Goal: Information Seeking & Learning: Learn about a topic

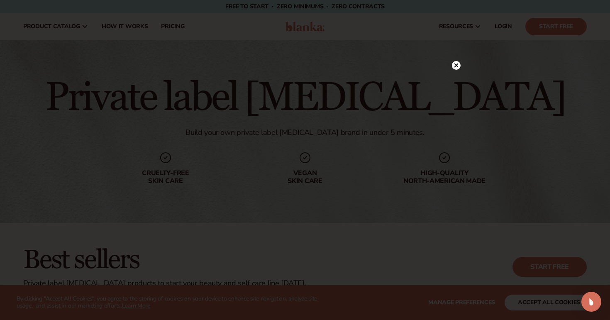
click at [457, 68] on circle at bounding box center [456, 65] width 9 height 9
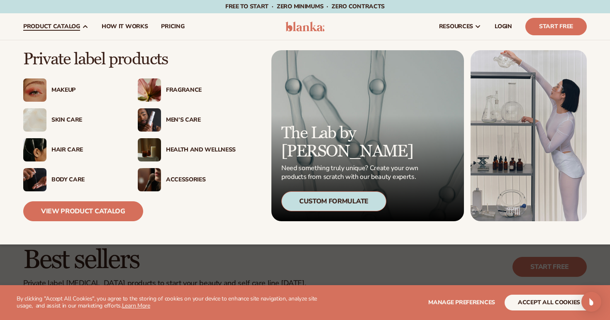
click at [157, 125] on img at bounding box center [149, 119] width 23 height 23
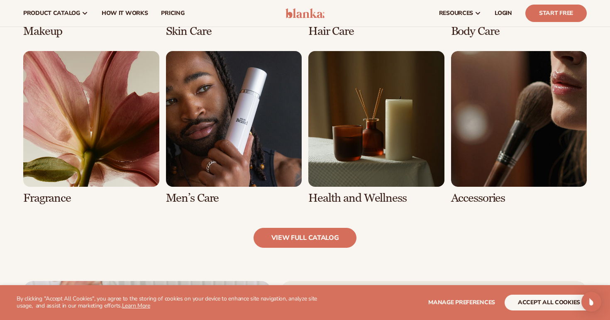
scroll to position [739, 0]
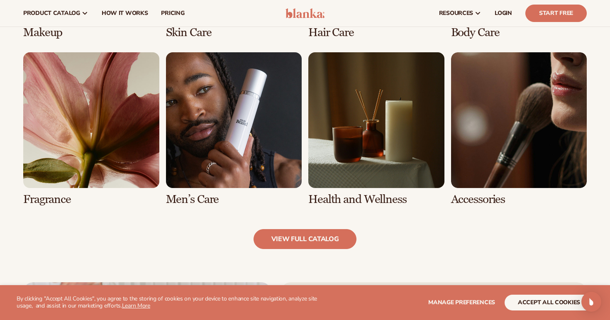
click at [255, 141] on link "6 / 8" at bounding box center [234, 129] width 136 height 154
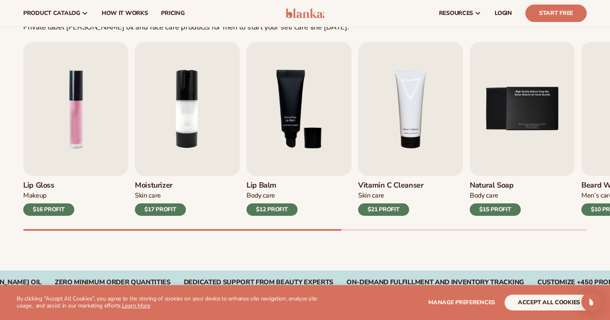
scroll to position [256, 0]
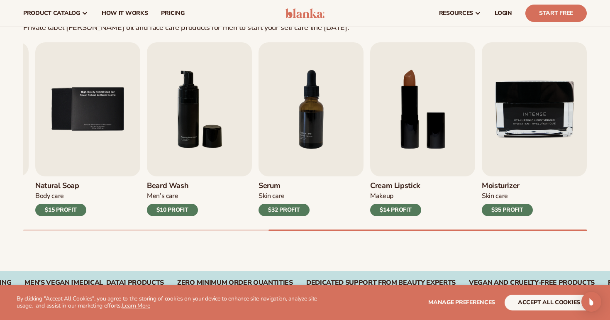
click at [609, 238] on div "Best sellers Private label [PERSON_NAME] oil and face care products for men to …" at bounding box center [305, 119] width 610 height 304
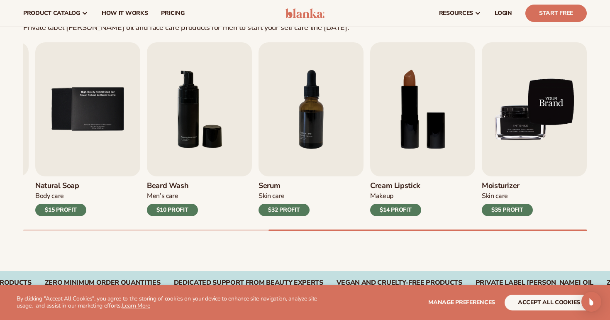
click at [534, 103] on img "9 / 9" at bounding box center [534, 109] width 105 height 134
click at [520, 135] on img "9 / 9" at bounding box center [534, 109] width 105 height 134
click at [521, 154] on img "9 / 9" at bounding box center [534, 109] width 105 height 134
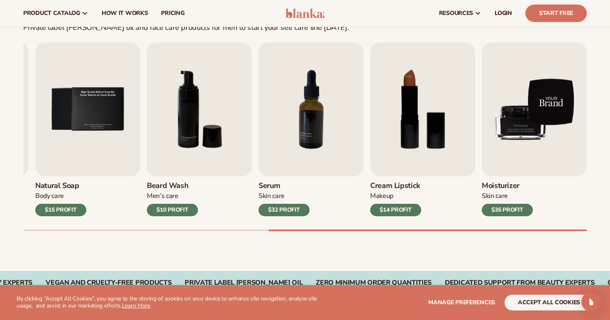
click at [521, 154] on img "9 / 9" at bounding box center [534, 109] width 105 height 134
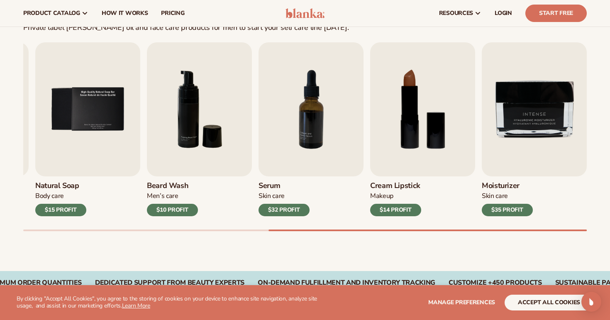
click at [75, 225] on div "Lip Gloss Makeup $16 PROFIT Moisturizer [MEDICAL_DATA] $17 PROFIT [MEDICAL_DATA…" at bounding box center [316, 136] width 587 height 189
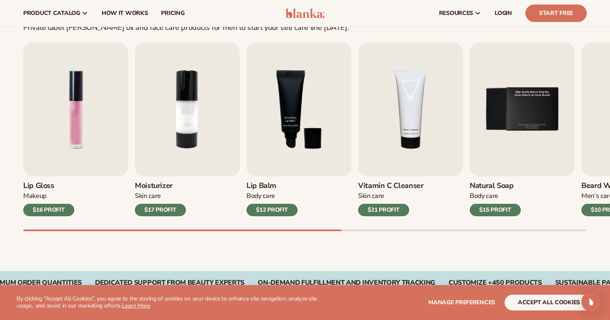
click at [76, 230] on div at bounding box center [305, 231] width 564 height 2
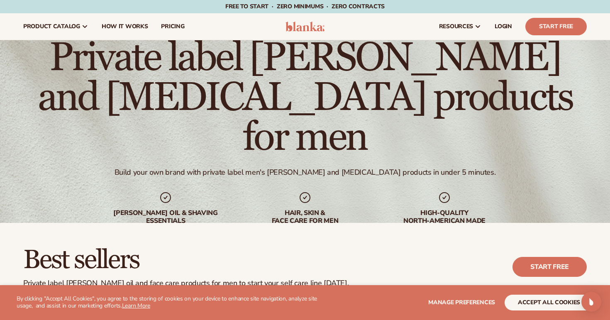
scroll to position [0, 0]
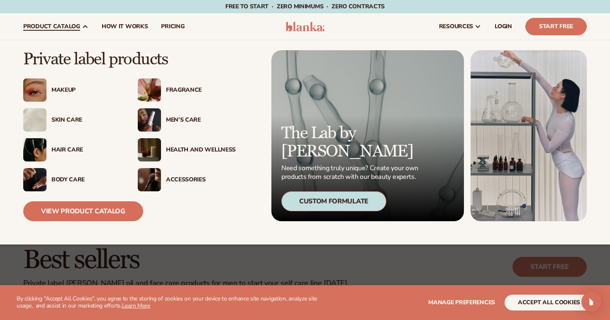
click at [64, 120] on div "Skin Care" at bounding box center [86, 120] width 70 height 7
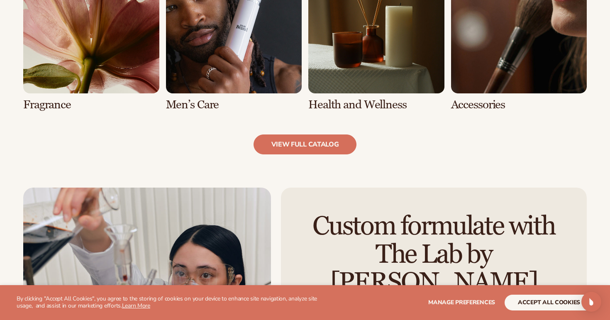
scroll to position [837, 0]
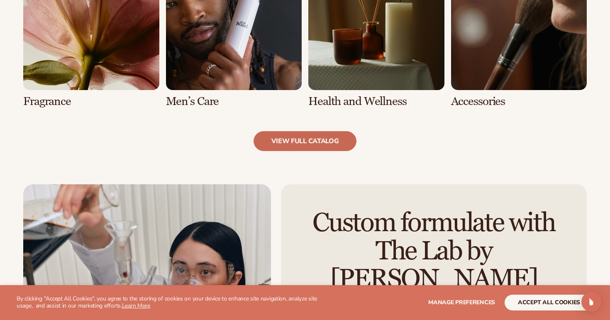
click at [280, 132] on link "view full catalog" at bounding box center [305, 141] width 103 height 20
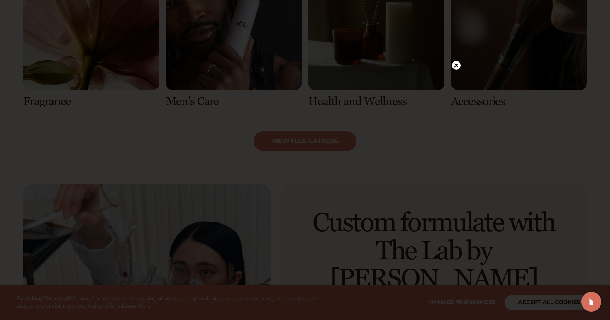
click at [458, 70] on div at bounding box center [456, 65] width 9 height 15
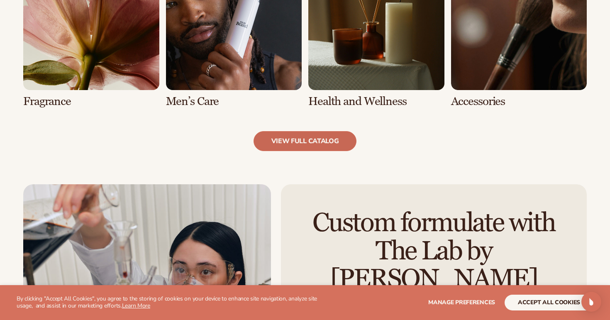
click at [300, 144] on link "view full catalog" at bounding box center [305, 141] width 103 height 20
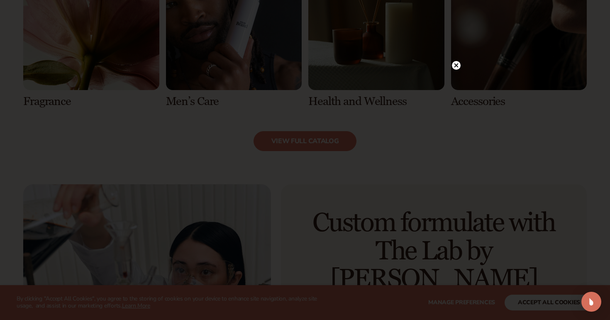
click at [457, 65] on circle at bounding box center [456, 65] width 9 height 9
